Goal: Information Seeking & Learning: Learn about a topic

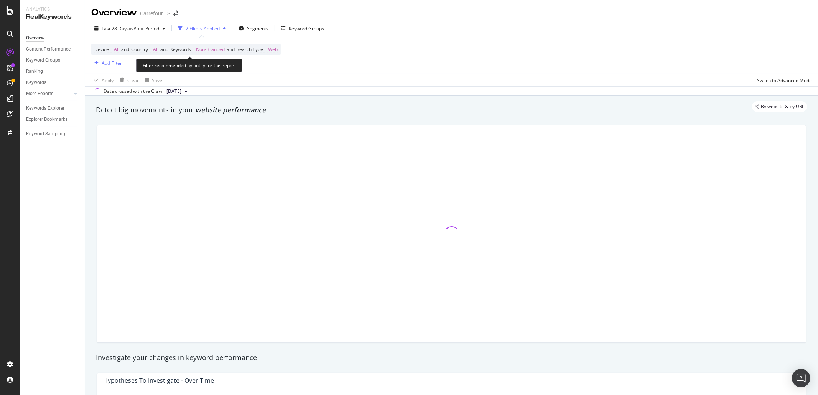
click at [209, 48] on span "Non-Branded" at bounding box center [210, 49] width 29 height 11
click at [47, 107] on div "Keywords Explorer" at bounding box center [45, 108] width 38 height 8
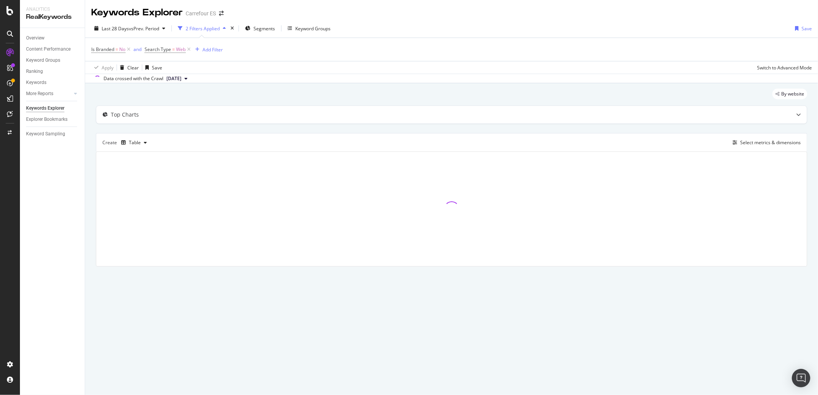
click at [263, 20] on div "Last 28 Days vs Prev. Period 2 Filters Applied Segments Keyword Groups Save Is …" at bounding box center [451, 51] width 733 height 64
click at [260, 23] on div "Segments" at bounding box center [260, 29] width 30 height 12
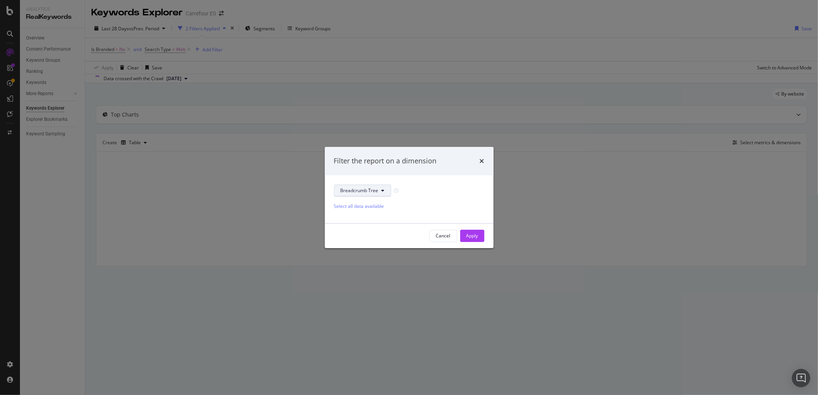
click at [352, 192] on span "Breadcrumb Tree" at bounding box center [360, 190] width 38 height 7
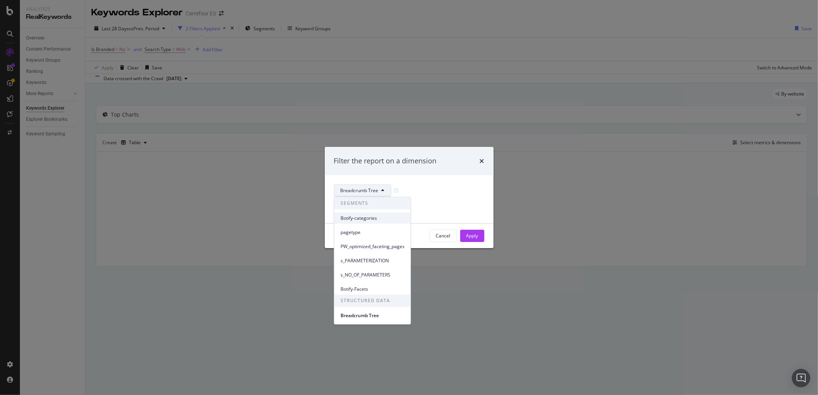
click at [362, 215] on span "Botify-categories" at bounding box center [373, 218] width 64 height 7
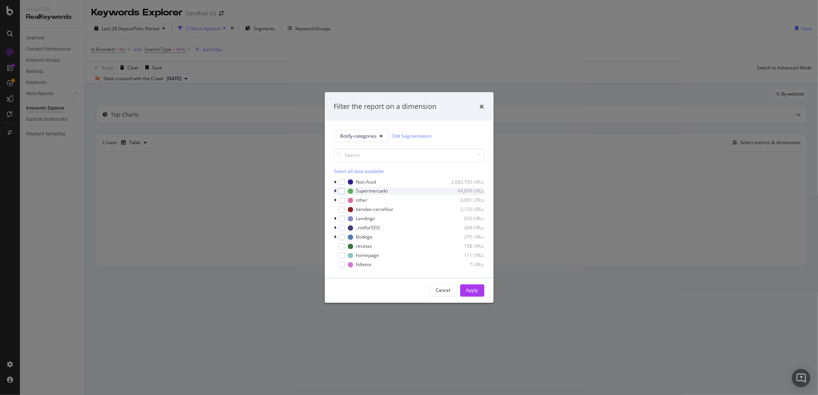
click at [335, 193] on icon "modal" at bounding box center [335, 191] width 2 height 5
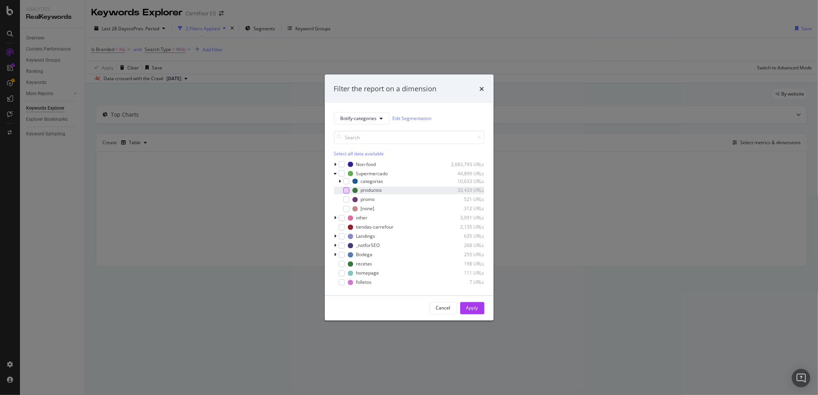
click at [344, 189] on div "modal" at bounding box center [346, 190] width 6 height 6
click at [473, 309] on div "Apply" at bounding box center [472, 308] width 12 height 7
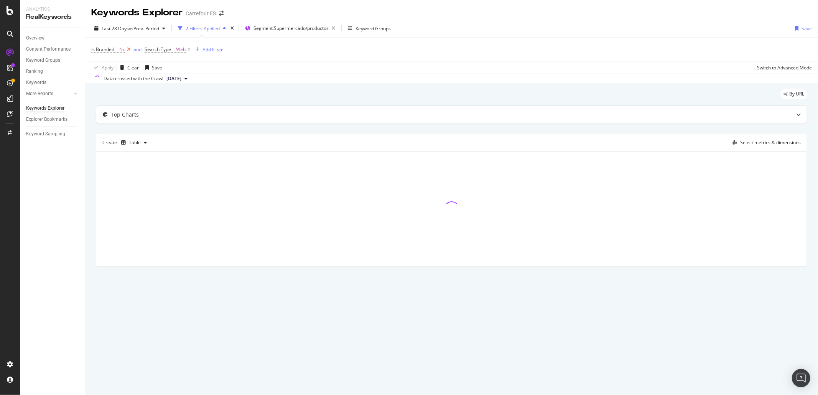
click at [128, 51] on icon at bounding box center [128, 50] width 7 height 8
click at [754, 138] on div "Create Table Select metrics & dimensions" at bounding box center [452, 142] width 712 height 18
click at [747, 142] on div "Select metrics & dimensions" at bounding box center [770, 142] width 61 height 7
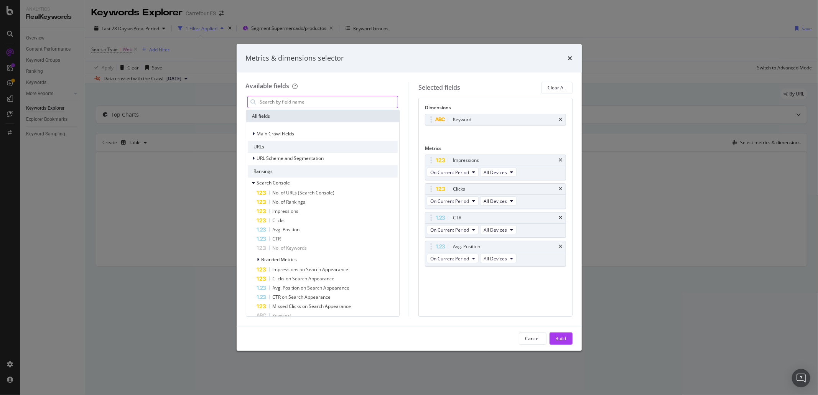
click at [348, 101] on input "modal" at bounding box center [328, 102] width 139 height 12
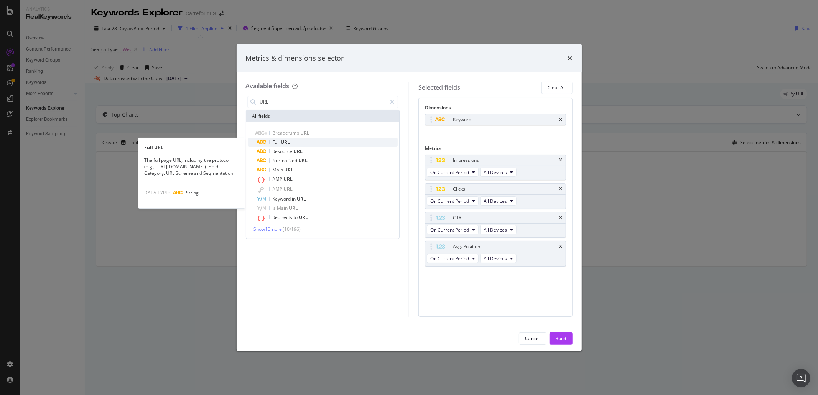
type input "URL"
click at [280, 143] on span "Full" at bounding box center [277, 142] width 8 height 7
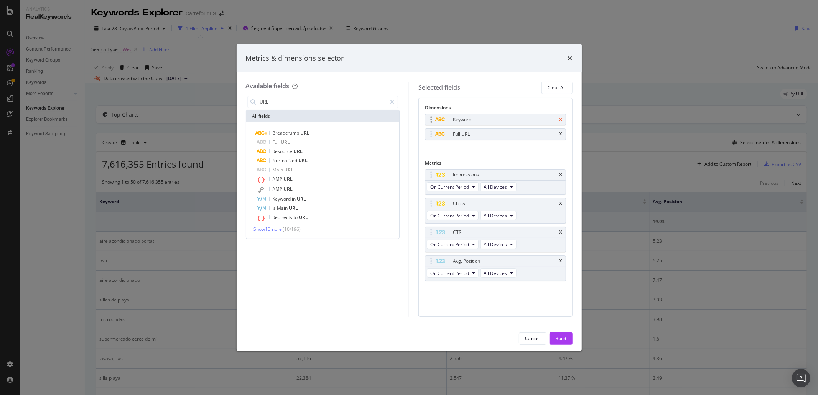
click at [559, 122] on icon "times" at bounding box center [560, 119] width 3 height 5
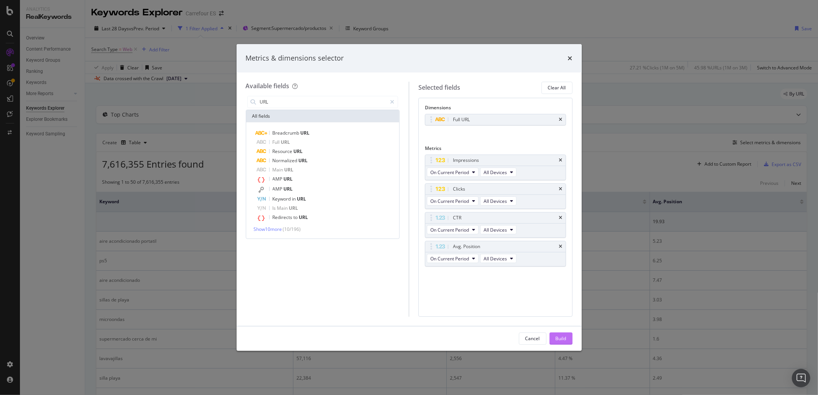
click at [557, 336] on div "Build" at bounding box center [561, 338] width 11 height 7
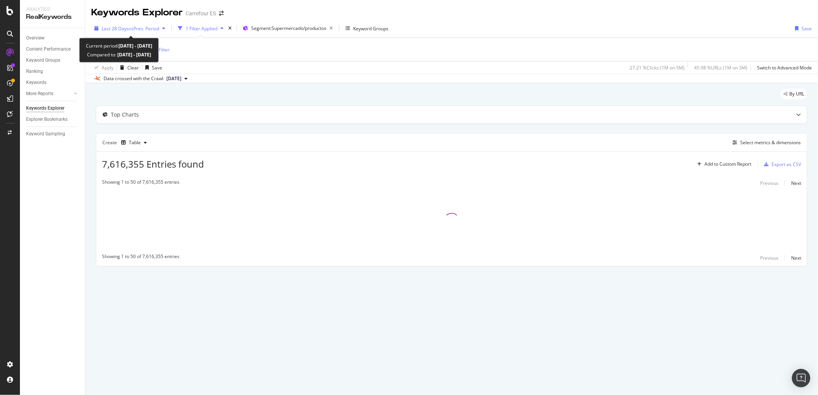
click at [143, 25] on span "vs Prev. Period" at bounding box center [144, 28] width 30 height 7
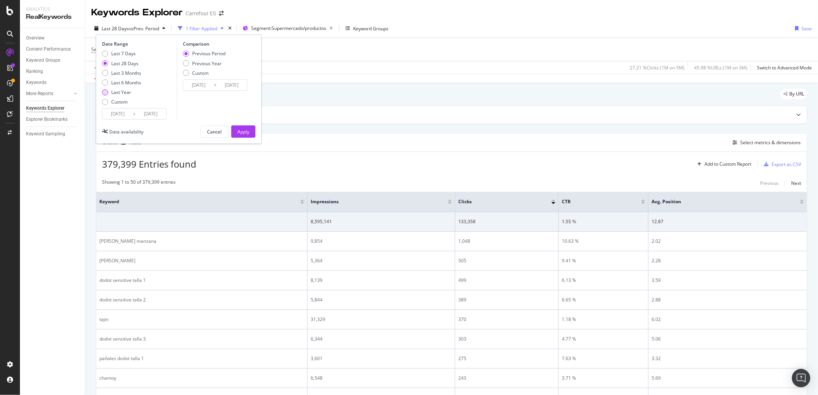
click at [120, 91] on div "Last Year" at bounding box center [121, 92] width 20 height 7
type input "[DATE]"
click at [117, 102] on div "Custom" at bounding box center [119, 102] width 16 height 7
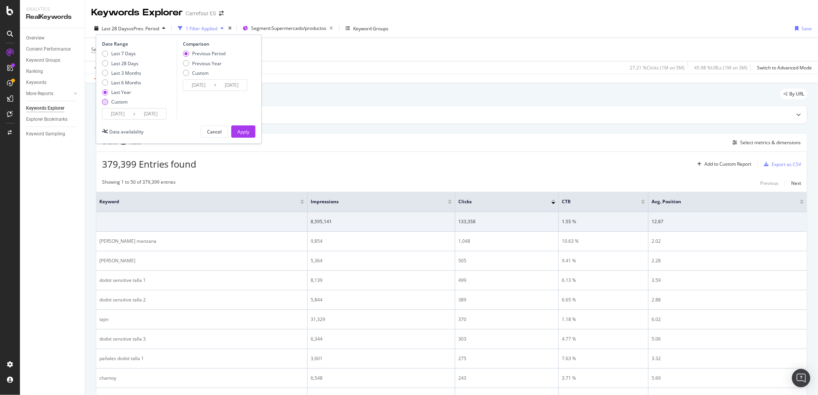
type input "[DATE]"
click at [122, 115] on input "[DATE]" at bounding box center [117, 114] width 31 height 11
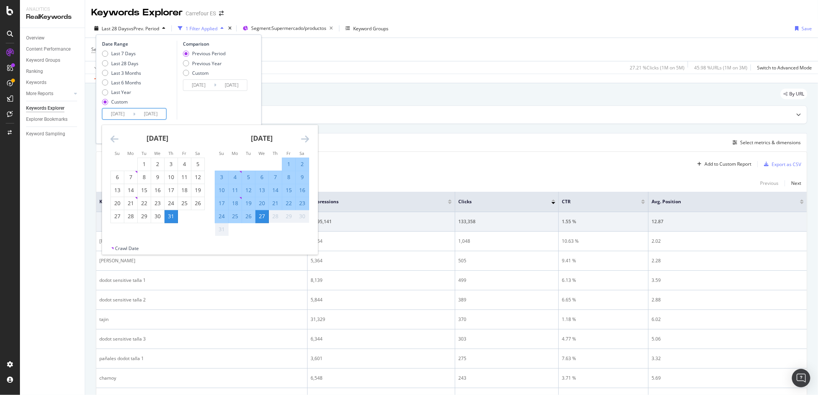
click at [112, 138] on icon "Move backward to switch to the previous month." at bounding box center [114, 138] width 8 height 9
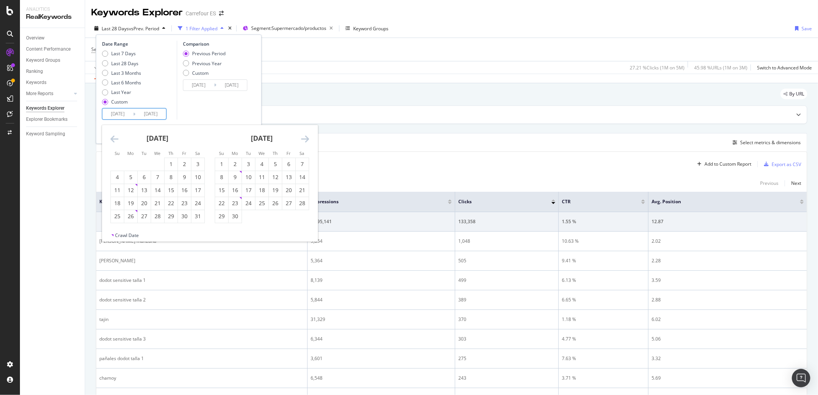
click at [112, 138] on icon "Move backward to switch to the previous month." at bounding box center [114, 138] width 8 height 9
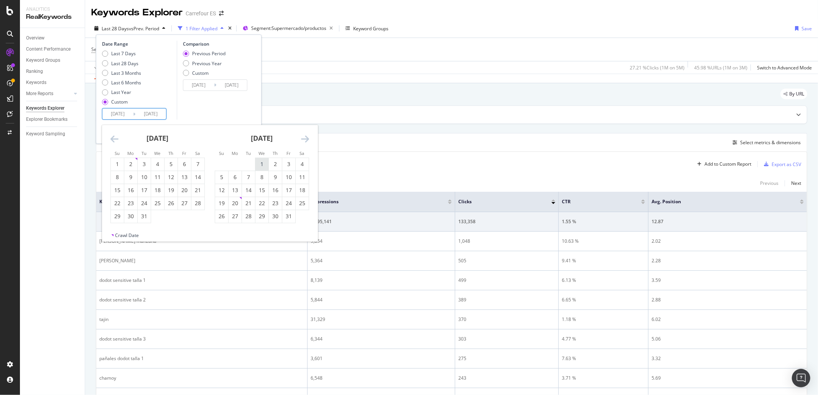
click at [260, 163] on div "1" at bounding box center [261, 164] width 13 height 8
type input "[DATE]"
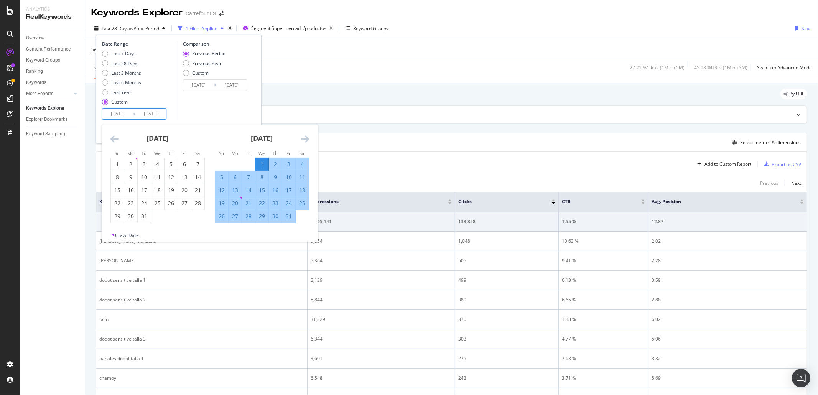
click at [304, 137] on icon "Move forward to switch to the next month." at bounding box center [305, 138] width 8 height 9
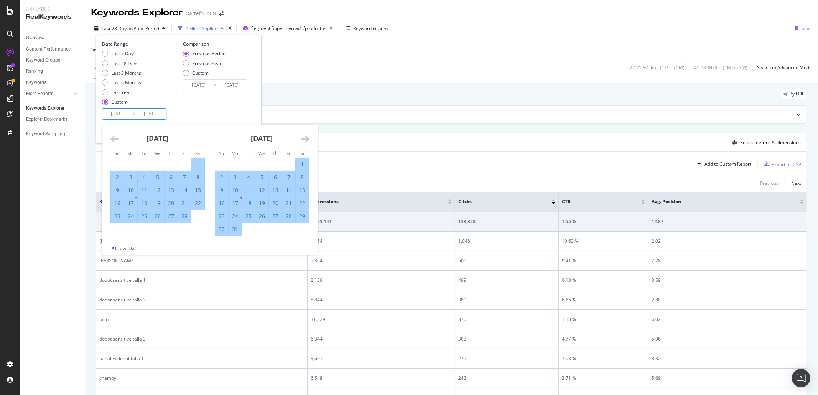
click at [304, 137] on icon "Move forward to switch to the next month." at bounding box center [305, 138] width 8 height 9
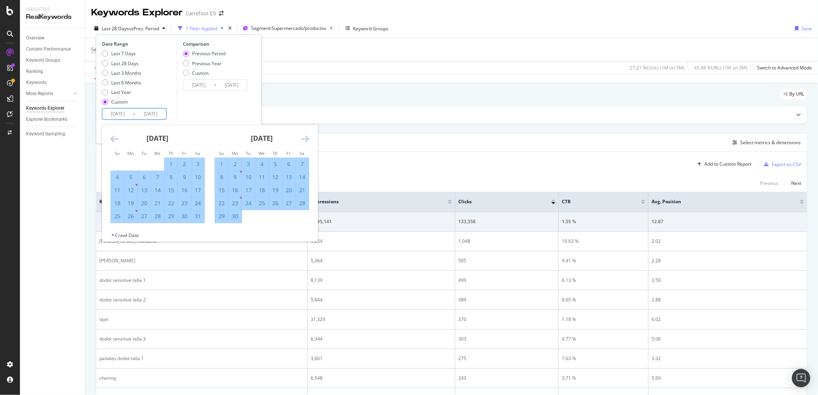
click at [304, 137] on icon "Move forward to switch to the next month." at bounding box center [305, 138] width 8 height 9
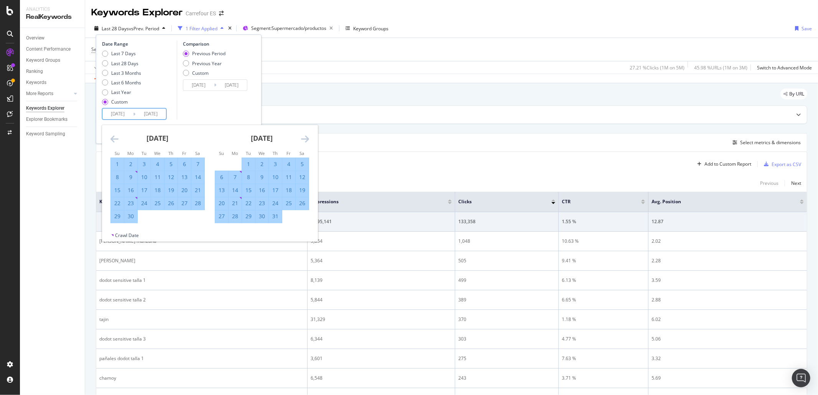
click at [304, 137] on icon "Move forward to switch to the next month." at bounding box center [305, 138] width 8 height 9
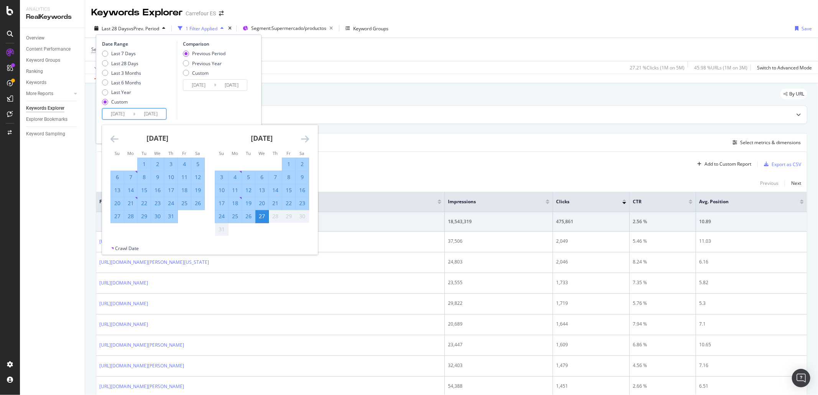
click at [264, 219] on div "27" at bounding box center [261, 216] width 13 height 8
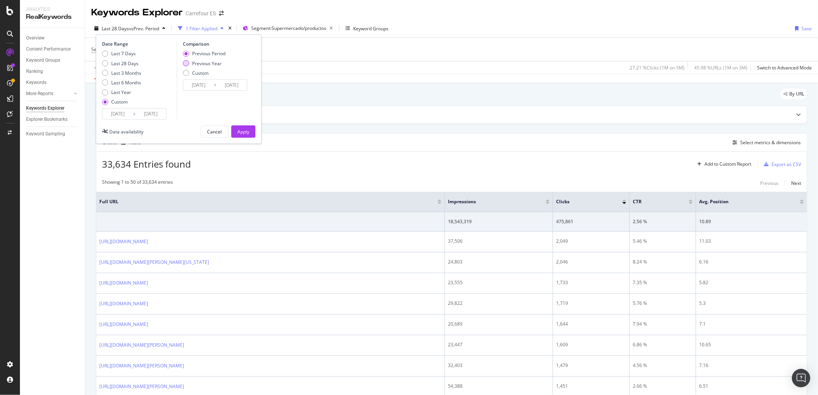
click at [210, 60] on div "Previous Year" at bounding box center [207, 63] width 30 height 7
type input "[DATE]"
click at [248, 136] on div "Apply" at bounding box center [243, 132] width 12 height 12
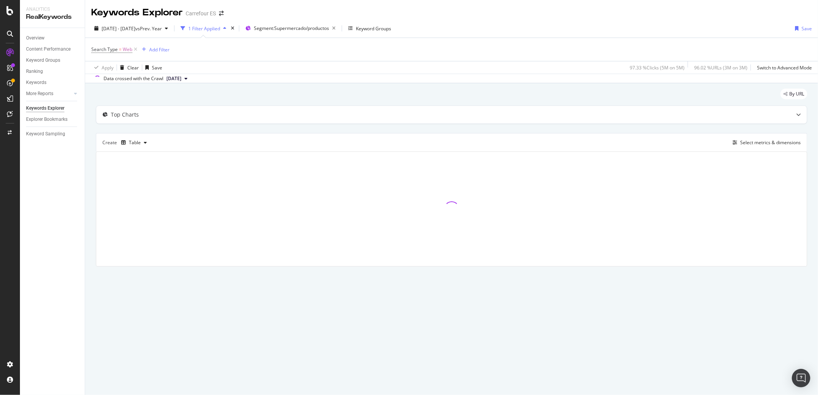
click at [256, 62] on div "Apply Clear Save 97.33 % Clicks ( 5M on 5M ) 96.02 % URLs ( 3M on 3M ) Switch t…" at bounding box center [451, 67] width 733 height 13
click at [156, 50] on div "Add Filter" at bounding box center [159, 49] width 20 height 7
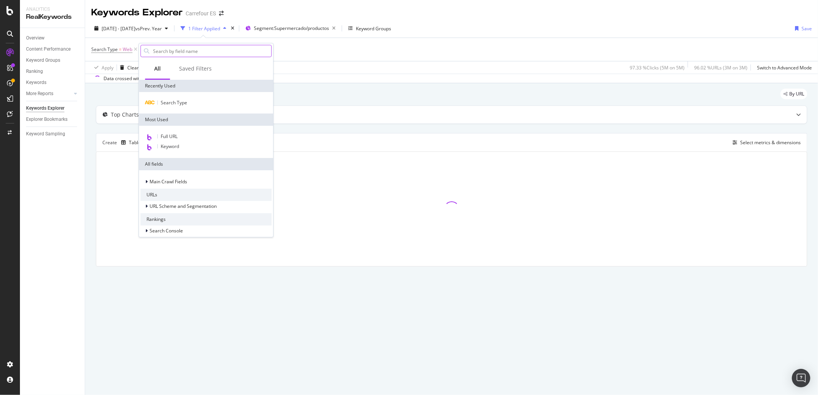
click at [177, 51] on input "text" at bounding box center [211, 51] width 119 height 12
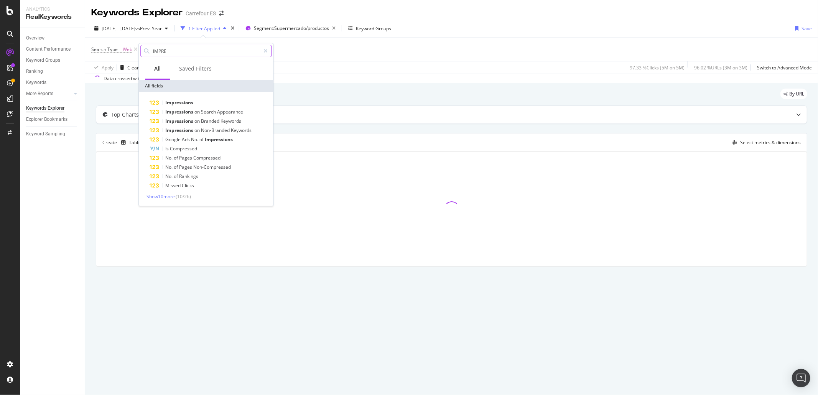
drag, startPoint x: 177, startPoint y: 51, endPoint x: 151, endPoint y: 54, distance: 25.8
click at [151, 54] on div "IMPRE" at bounding box center [205, 51] width 131 height 12
type input "CLICK"
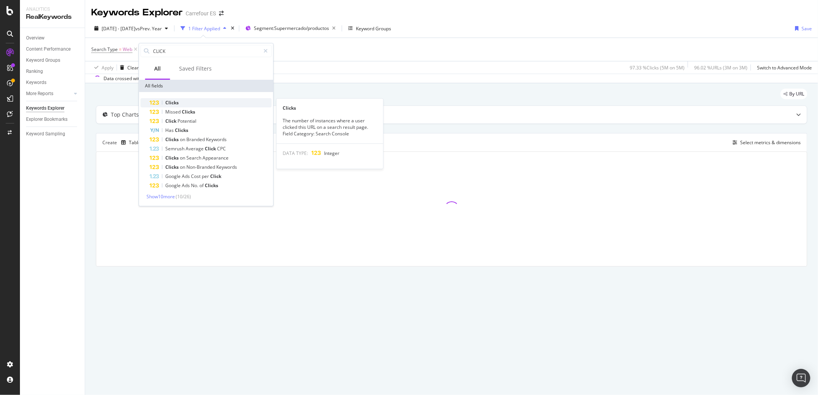
click at [171, 106] on div "Clicks" at bounding box center [211, 102] width 122 height 9
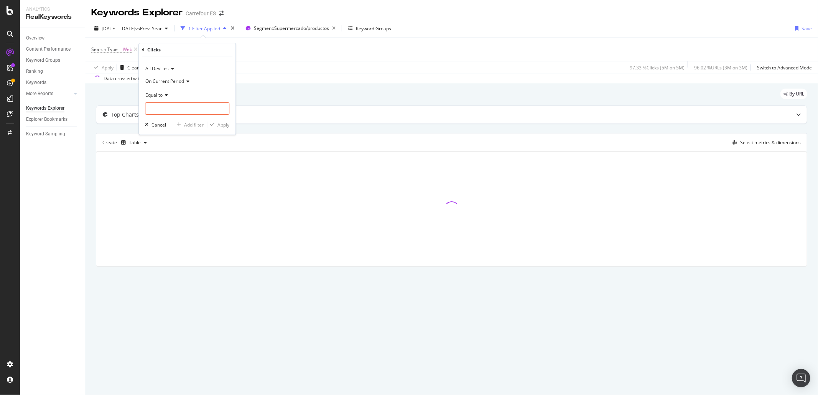
click at [165, 93] on icon at bounding box center [165, 95] width 5 height 5
click at [168, 151] on span "Greater than" at bounding box center [163, 150] width 28 height 7
click at [162, 107] on input "number" at bounding box center [187, 108] width 84 height 12
type input "10000"
click at [224, 126] on div "Apply" at bounding box center [223, 125] width 12 height 7
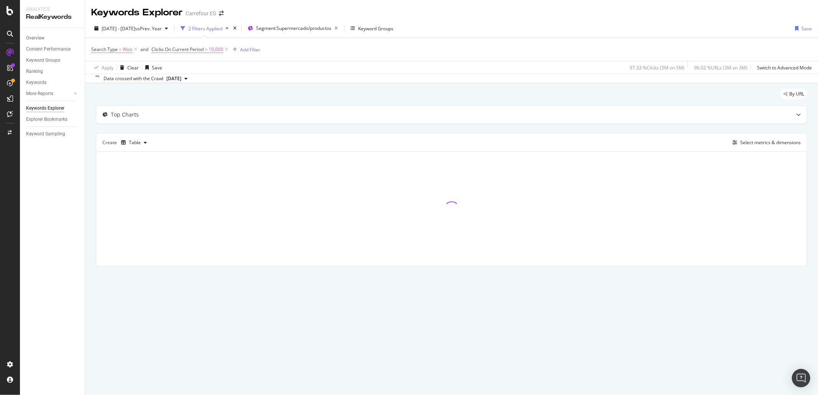
drag, startPoint x: 372, startPoint y: 303, endPoint x: 278, endPoint y: 249, distance: 107.7
click at [372, 303] on div "Keywords Explorer Carrefour ES [DATE] - [DATE] vs Prev. Year 2 Filters Applied …" at bounding box center [451, 197] width 733 height 395
click at [181, 76] on span "[DATE]" at bounding box center [173, 78] width 15 height 7
click at [300, 99] on div "By URL" at bounding box center [452, 97] width 712 height 17
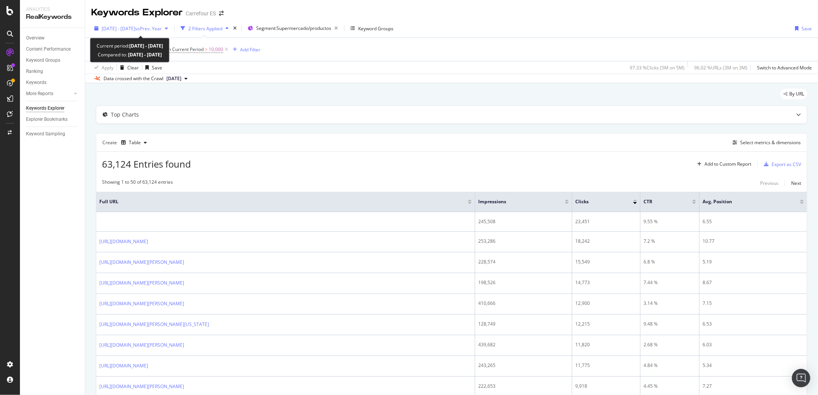
click at [122, 28] on span "[DATE] - [DATE]" at bounding box center [119, 28] width 34 height 7
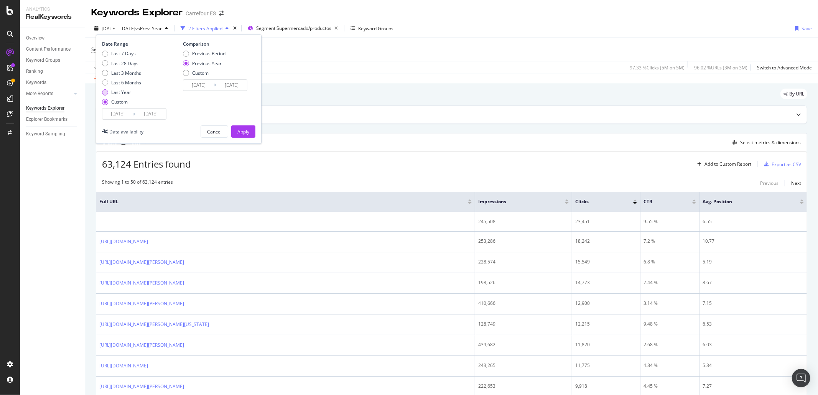
click at [122, 91] on div "Last Year" at bounding box center [121, 92] width 20 height 7
type input "[DATE]"
click at [238, 131] on div "Apply" at bounding box center [243, 131] width 12 height 7
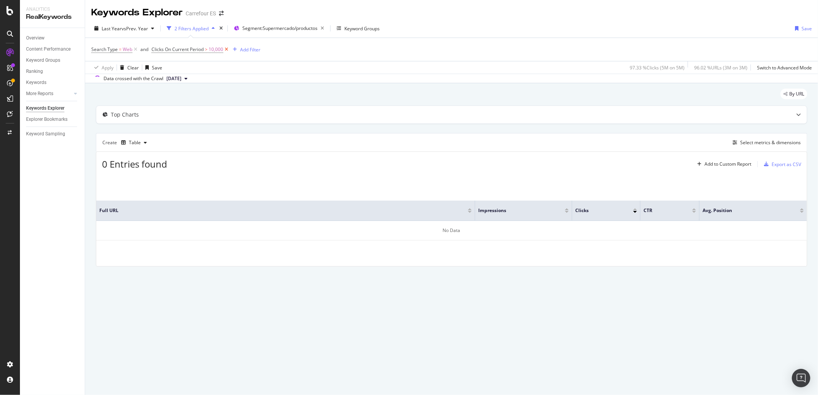
click at [227, 51] on icon at bounding box center [226, 50] width 7 height 8
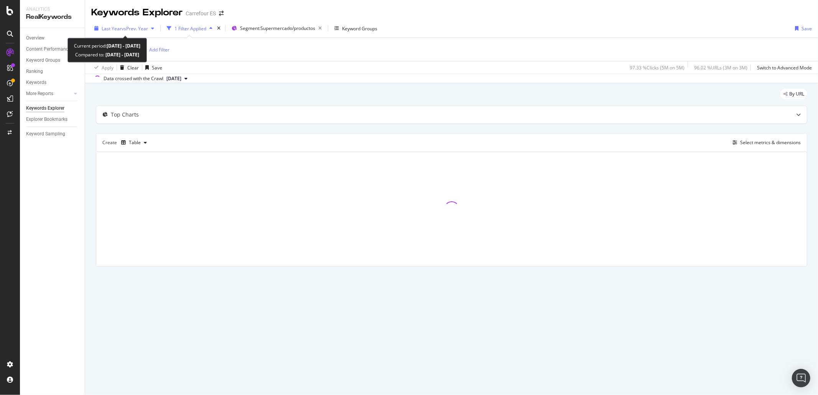
click at [138, 30] on span "vs Prev. Year" at bounding box center [135, 28] width 26 height 7
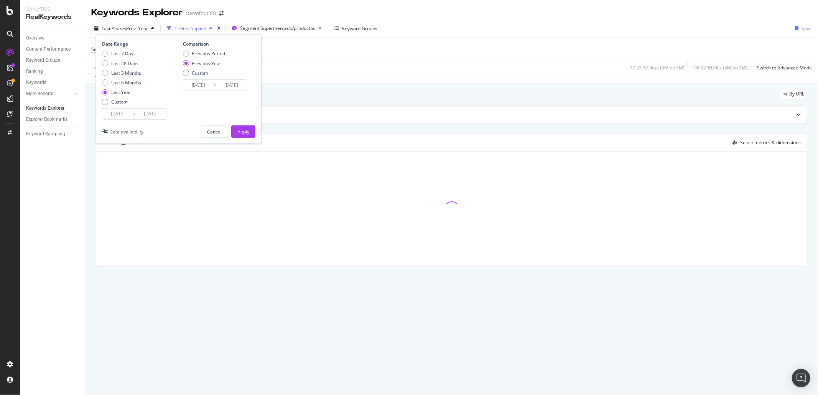
click at [125, 115] on input "[DATE]" at bounding box center [117, 114] width 31 height 11
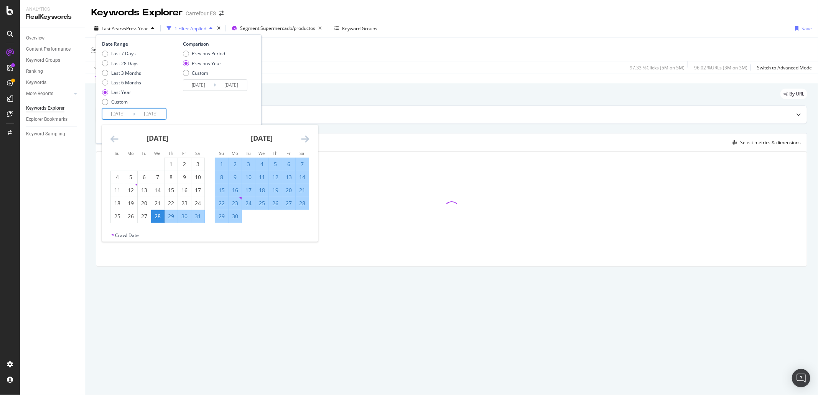
click at [221, 114] on div "Comparison Previous Period Previous Year Custom [DATE] Navigate forward to inte…" at bounding box center [213, 80] width 73 height 79
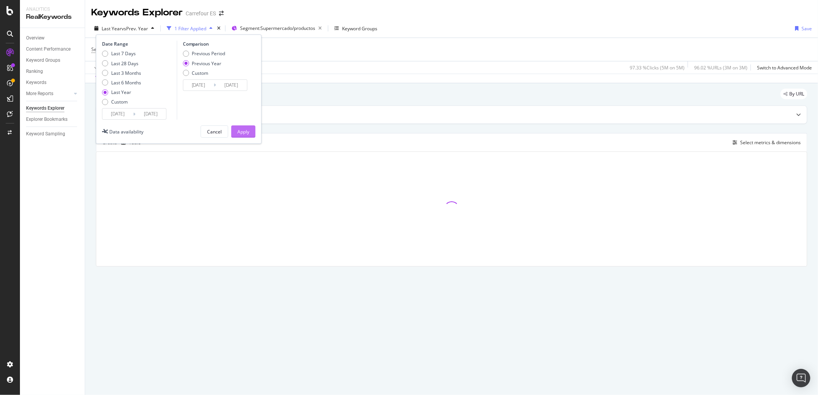
click at [247, 135] on div "Apply" at bounding box center [243, 131] width 12 height 7
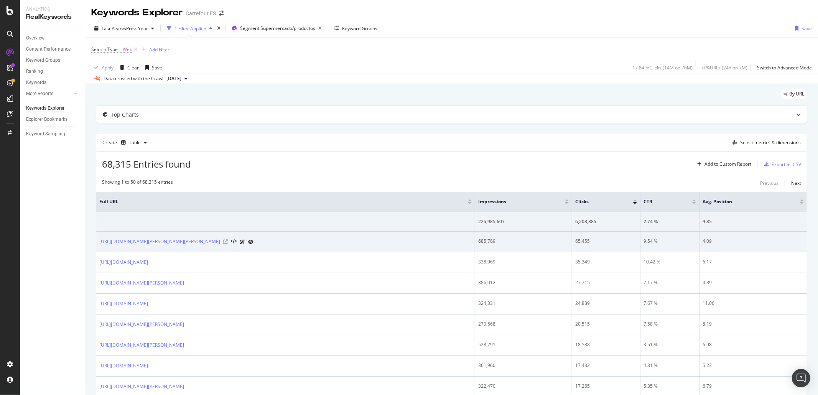
click at [228, 244] on icon at bounding box center [225, 241] width 5 height 5
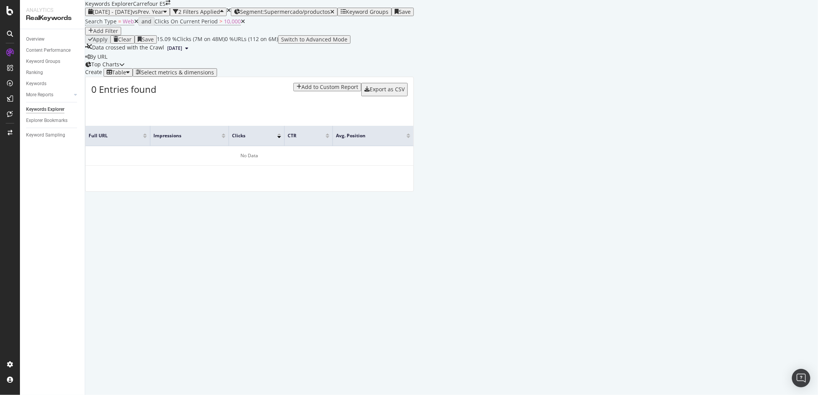
click at [241, 24] on icon at bounding box center [243, 21] width 4 height 5
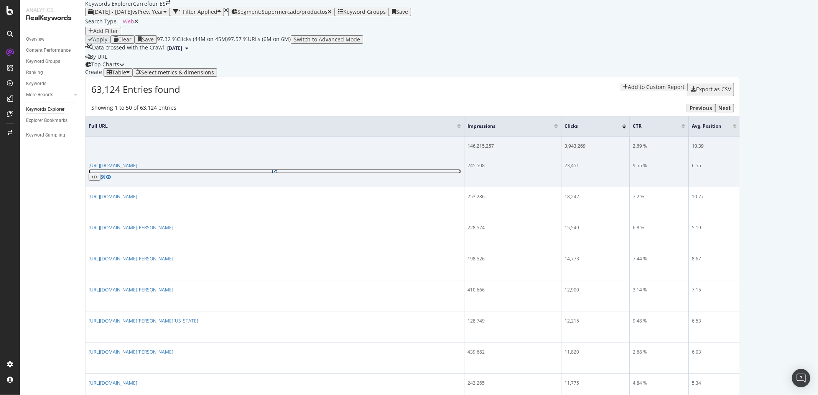
click at [277, 174] on icon at bounding box center [275, 171] width 5 height 5
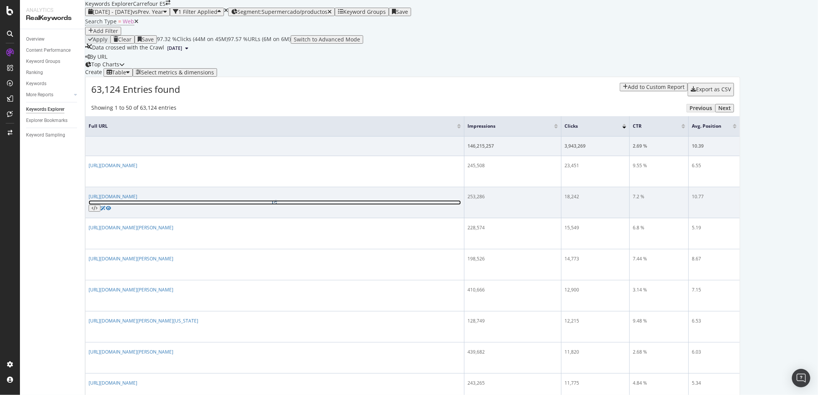
click at [277, 205] on icon at bounding box center [275, 202] width 5 height 5
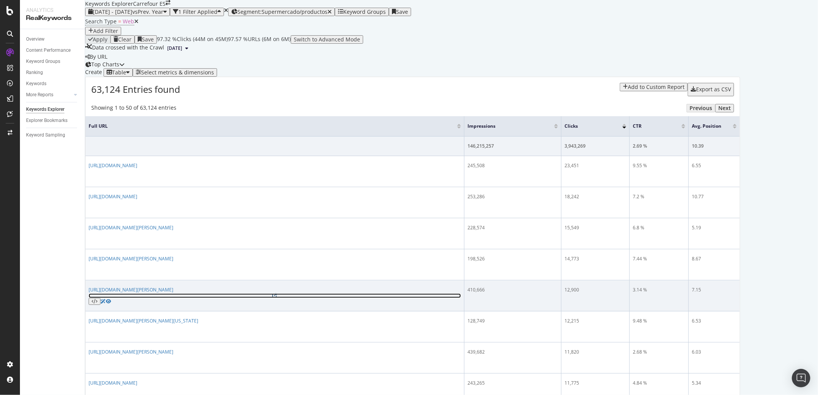
click at [277, 298] on icon at bounding box center [275, 295] width 5 height 5
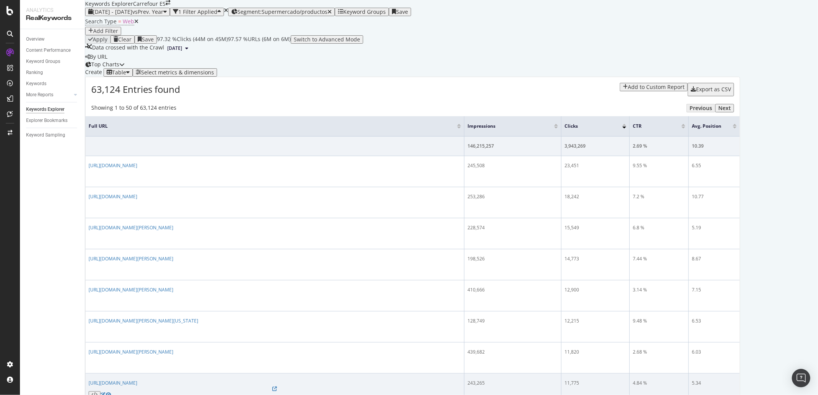
click at [331, 380] on div "[URL][DOMAIN_NAME]" at bounding box center [275, 389] width 372 height 18
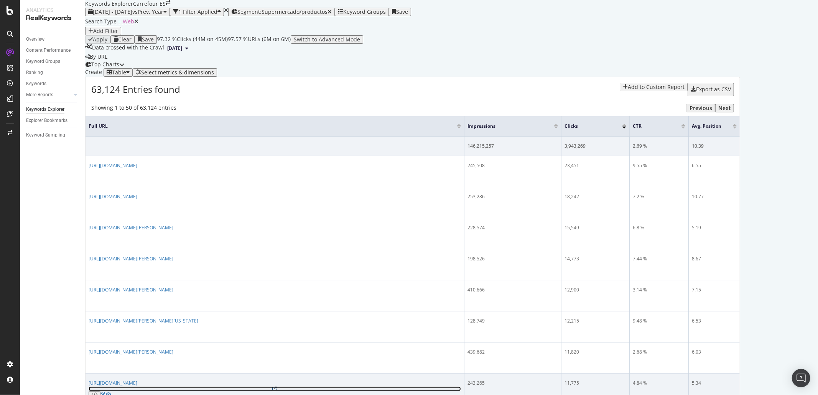
click at [277, 387] on icon at bounding box center [275, 389] width 5 height 5
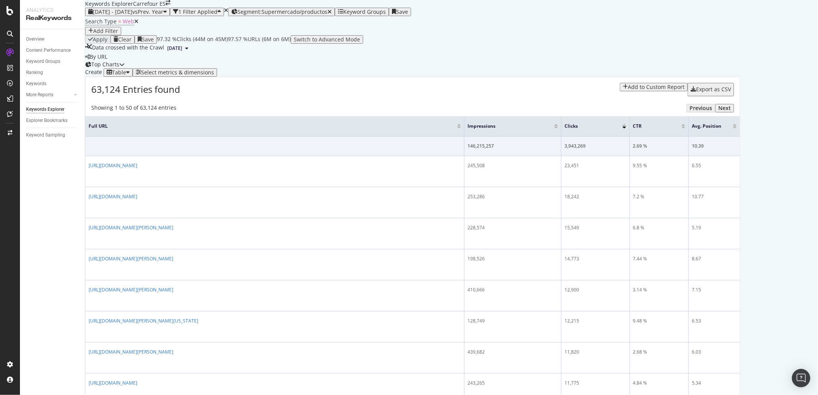
scroll to position [153, 0]
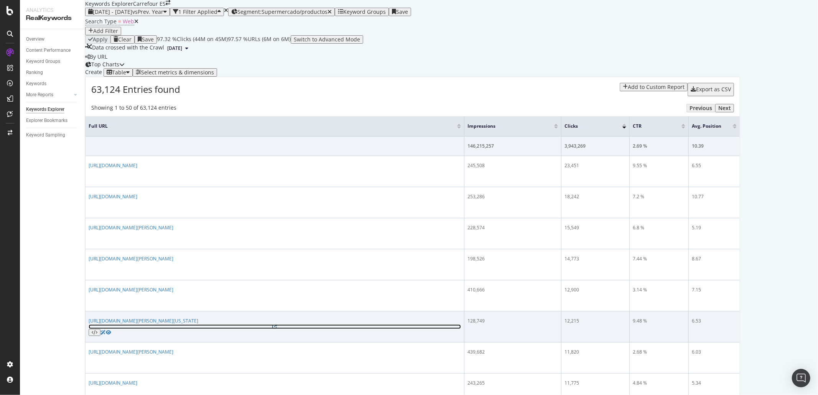
click at [277, 324] on icon at bounding box center [275, 326] width 5 height 5
